Goal: Check status

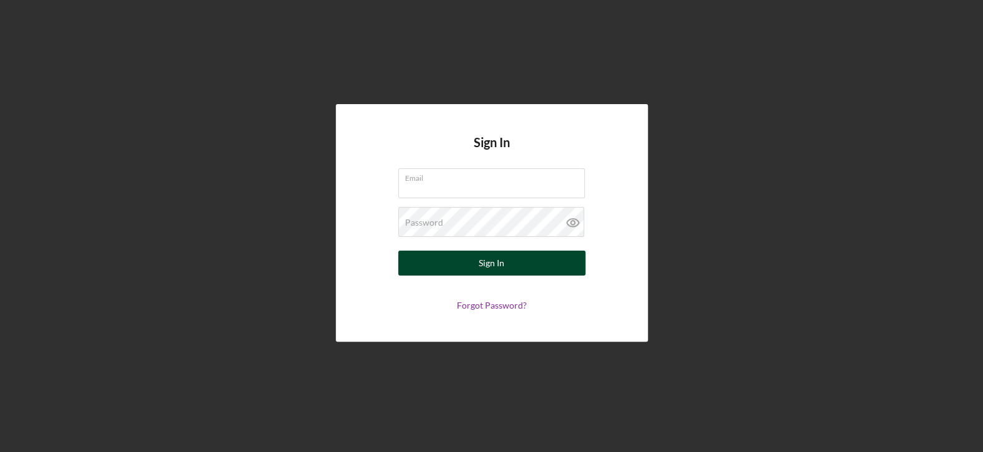
type input "[EMAIL_ADDRESS][DOMAIN_NAME]"
click at [516, 259] on button "Sign In" at bounding box center [491, 263] width 187 height 25
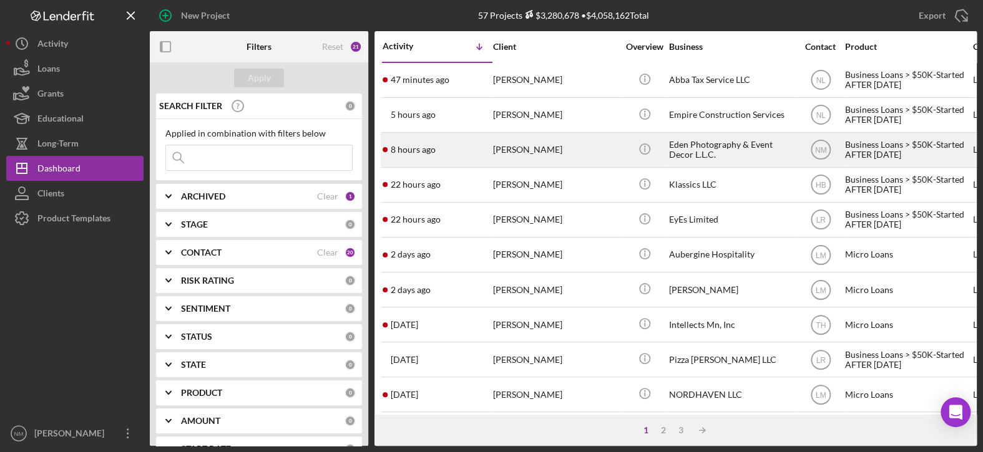
click at [563, 151] on div "[PERSON_NAME]" at bounding box center [555, 150] width 125 height 33
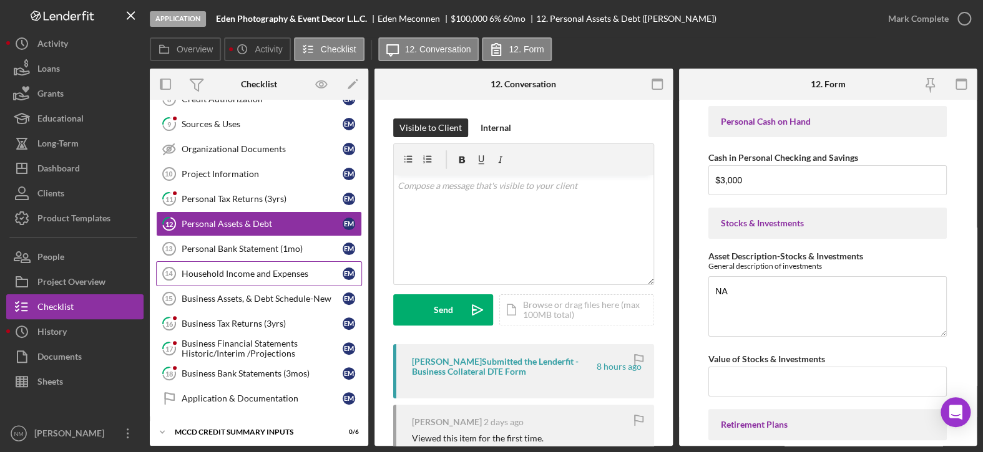
scroll to position [208, 0]
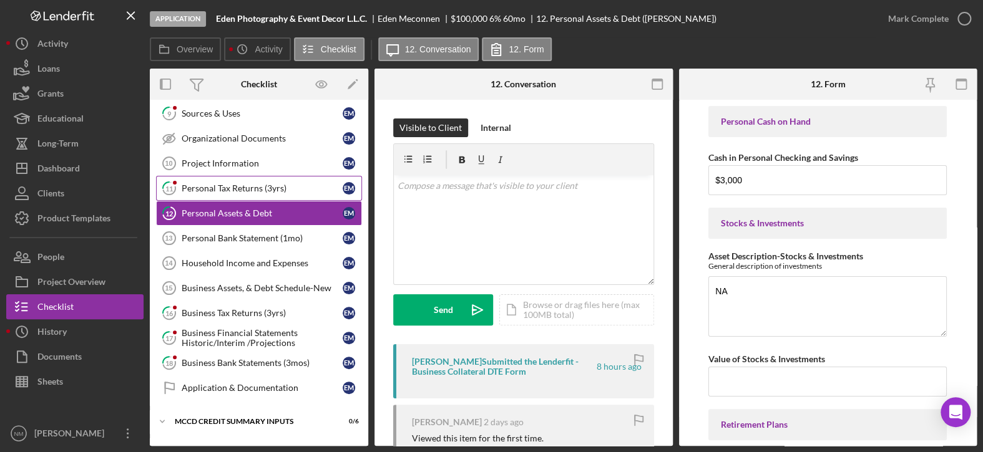
click at [260, 184] on div "Personal Tax Returns (3yrs)" at bounding box center [262, 188] width 161 height 10
